Goal: Task Accomplishment & Management: Manage account settings

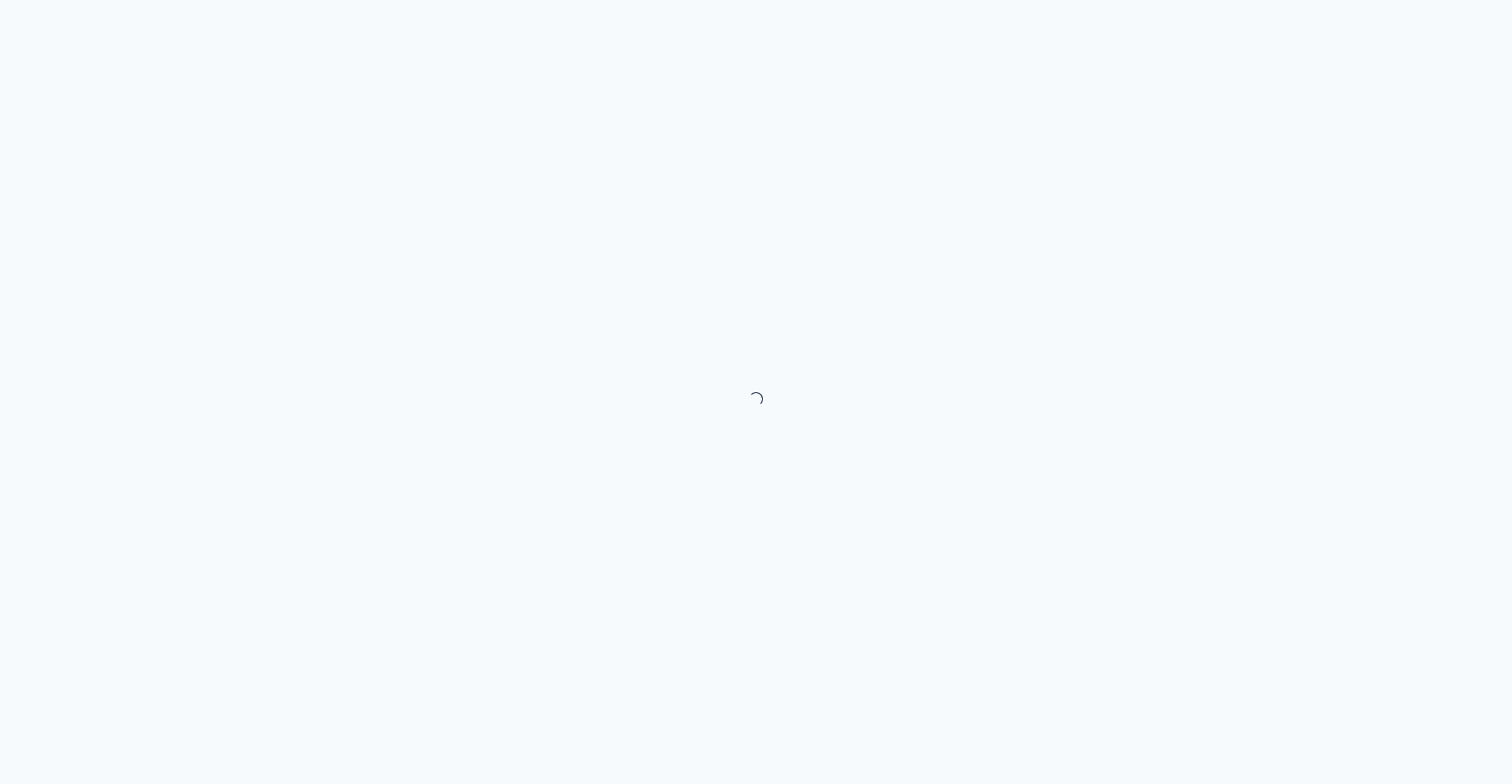
select select "month"
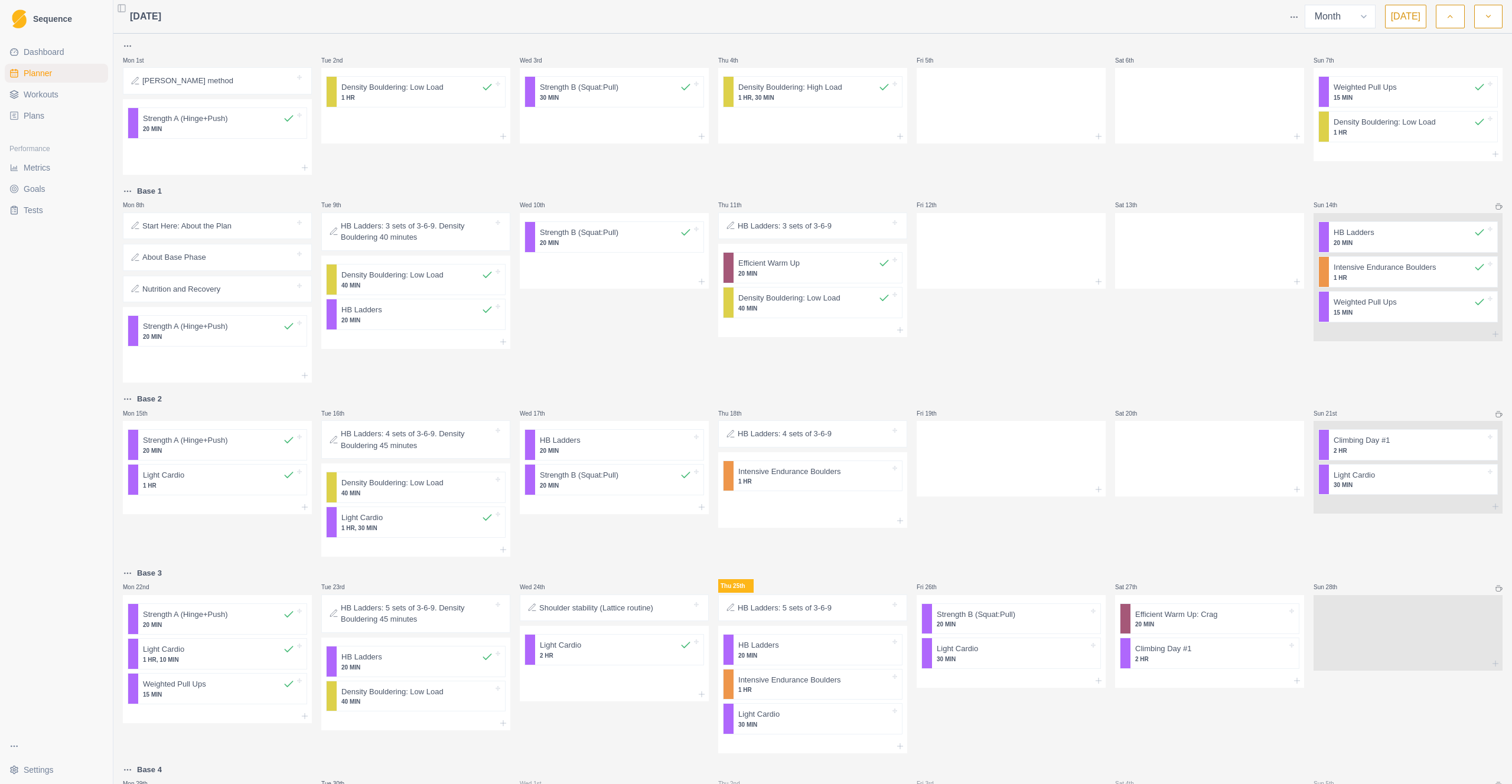
click at [43, 110] on span "Plans" at bounding box center [33, 115] width 21 height 12
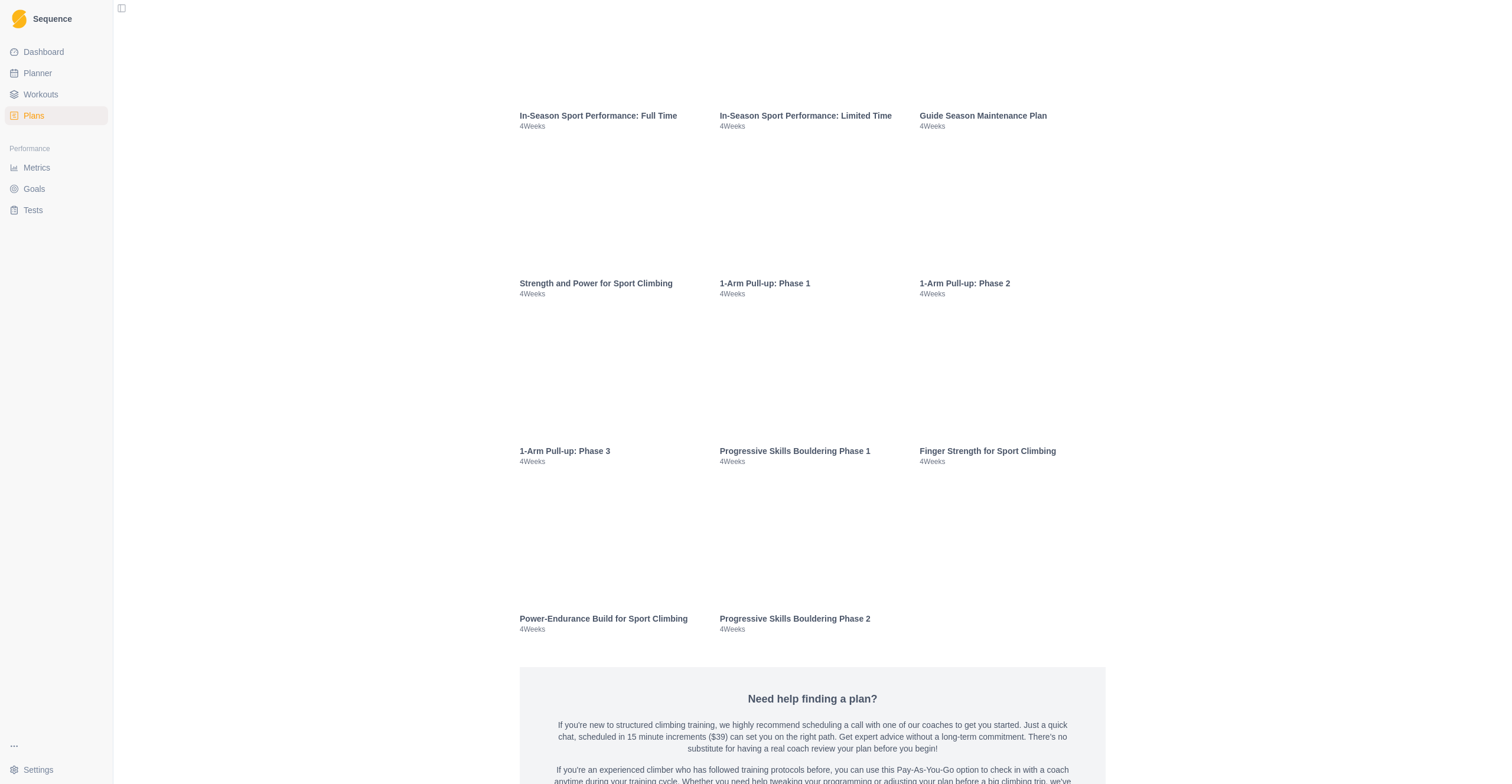
scroll to position [1788, 0]
